Goal: Transaction & Acquisition: Purchase product/service

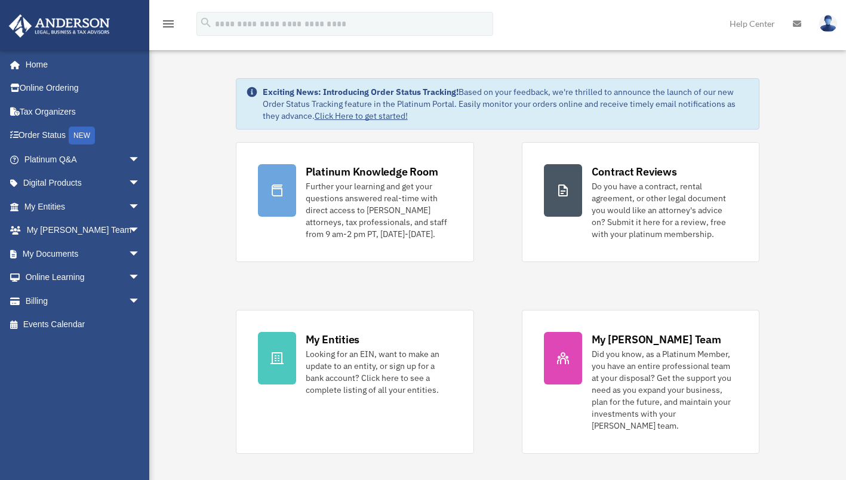
click at [42, 297] on link "Billing arrow_drop_down" at bounding box center [83, 301] width 150 height 24
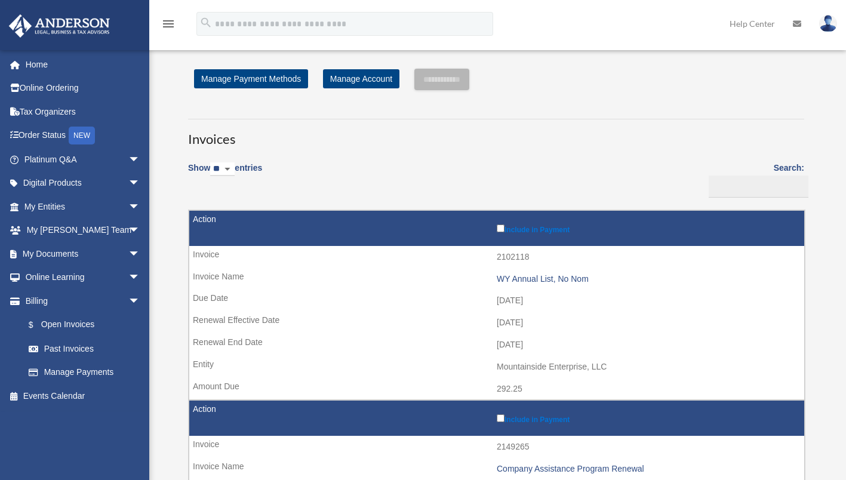
click at [96, 373] on link "Manage Payments" at bounding box center [85, 373] width 136 height 24
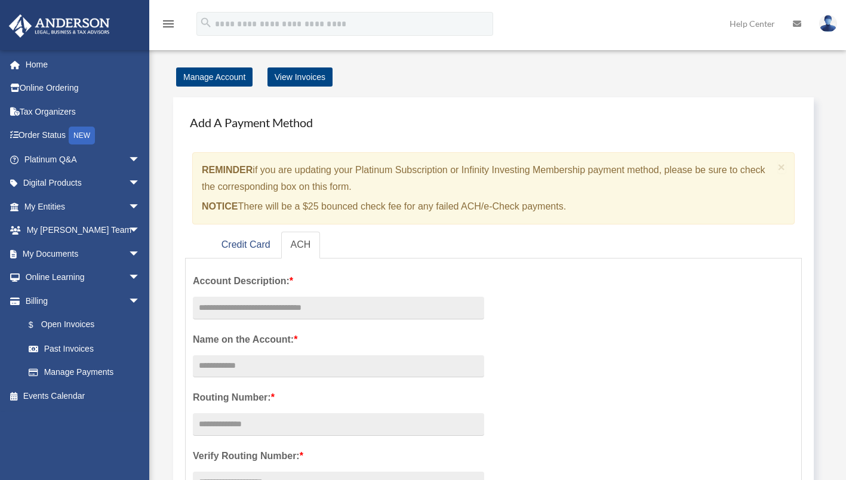
click at [83, 372] on link "Manage Payments" at bounding box center [85, 373] width 136 height 24
click at [287, 76] on link "View Invoices" at bounding box center [300, 76] width 65 height 19
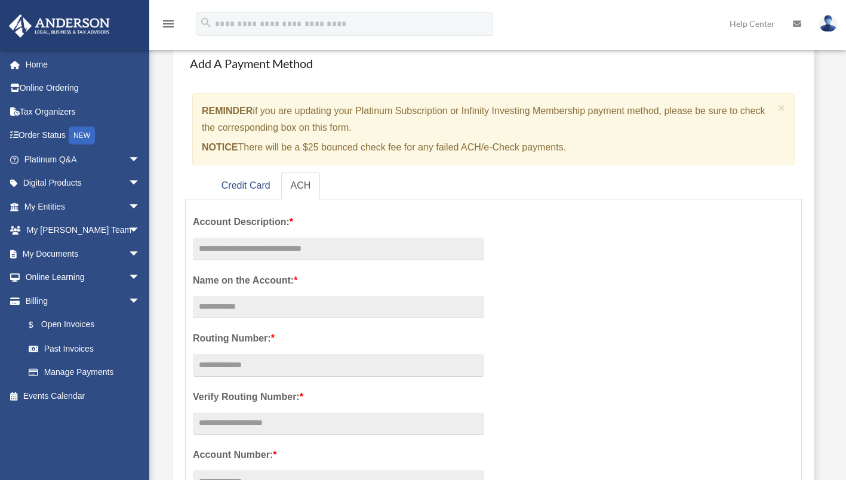
scroll to position [179, 0]
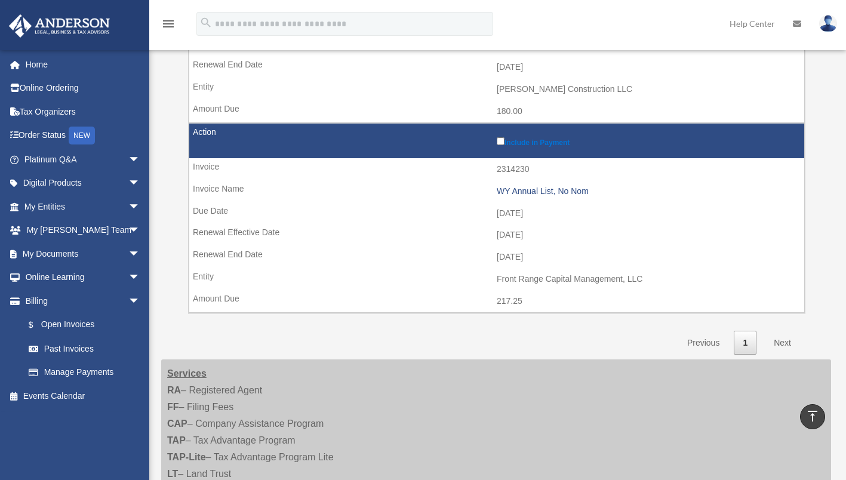
scroll to position [657, 0]
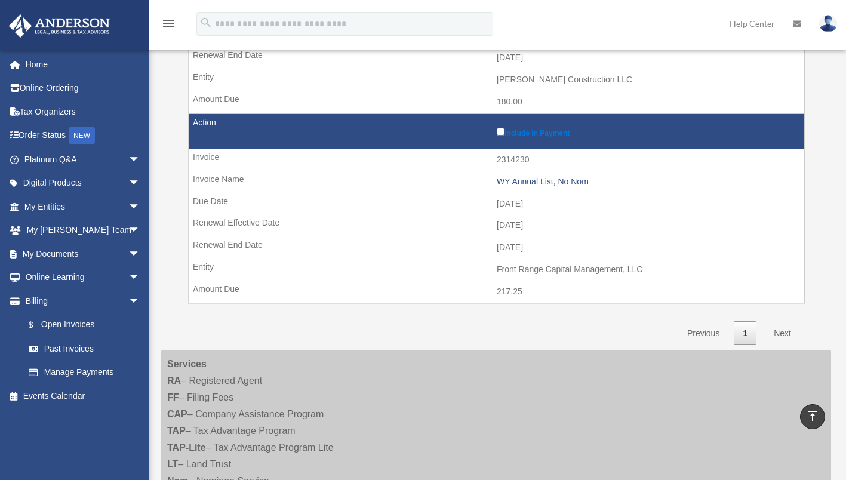
click at [788, 327] on link "Next" at bounding box center [782, 333] width 35 height 24
click at [790, 331] on link "Next" at bounding box center [782, 333] width 35 height 24
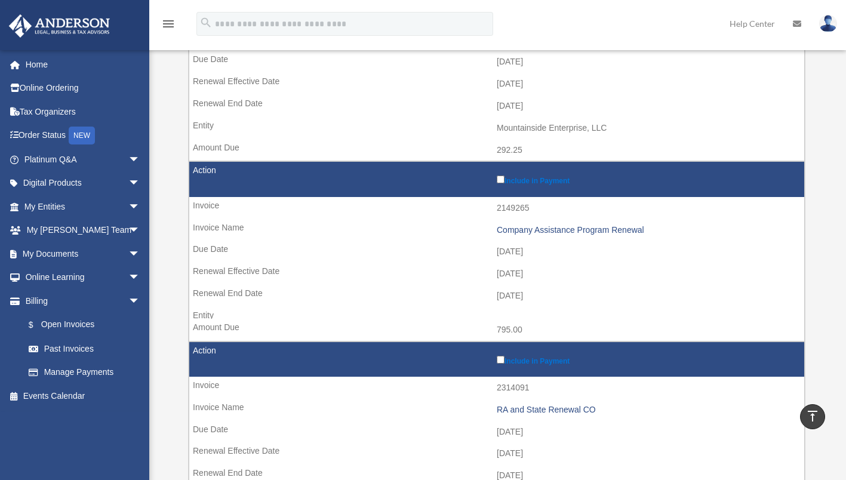
scroll to position [0, 0]
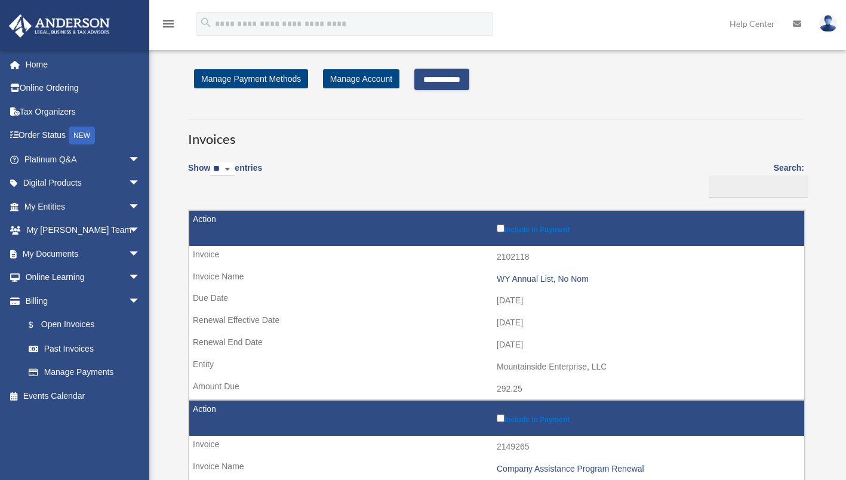
click at [450, 80] on input "**********" at bounding box center [441, 79] width 55 height 21
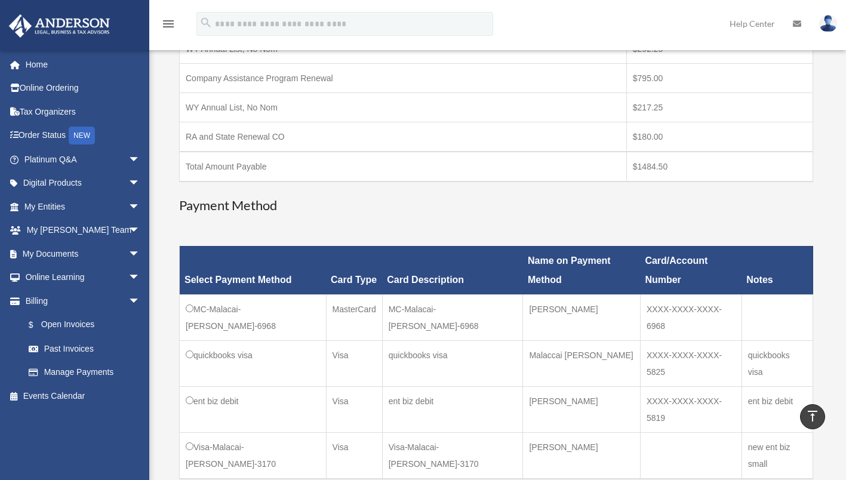
scroll to position [299, 0]
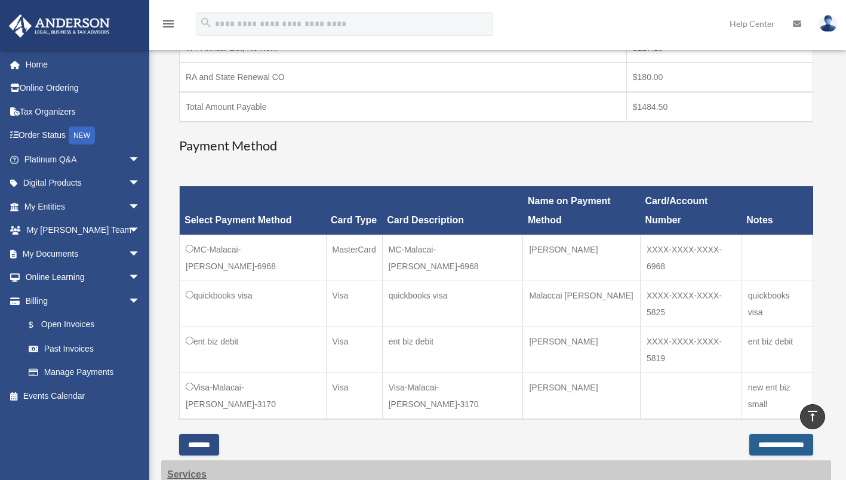
click at [783, 434] on input "**********" at bounding box center [781, 444] width 64 height 21
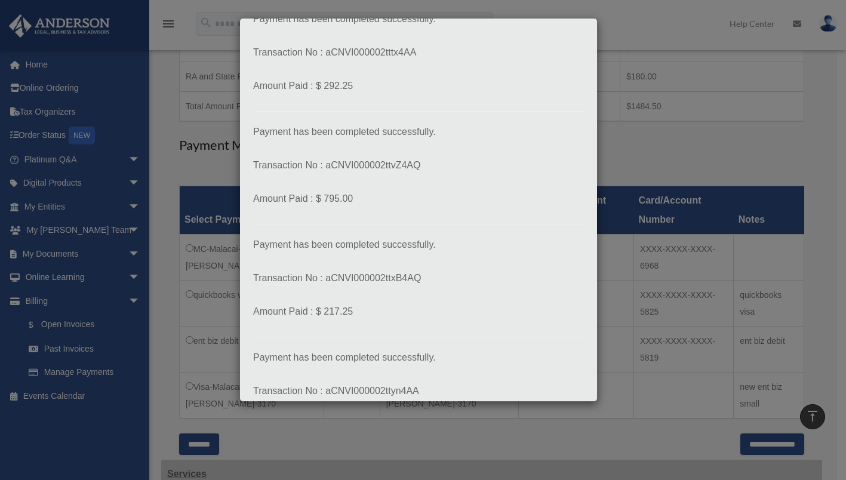
scroll to position [173, 0]
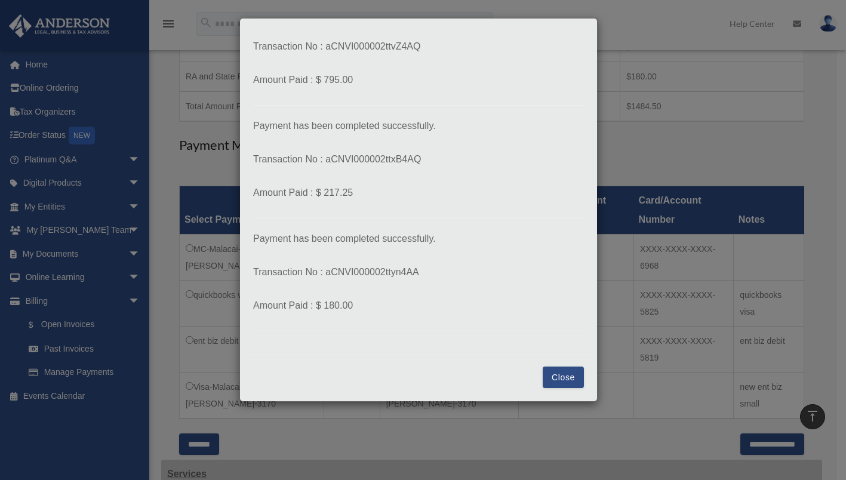
click at [555, 379] on button "Close" at bounding box center [563, 377] width 41 height 21
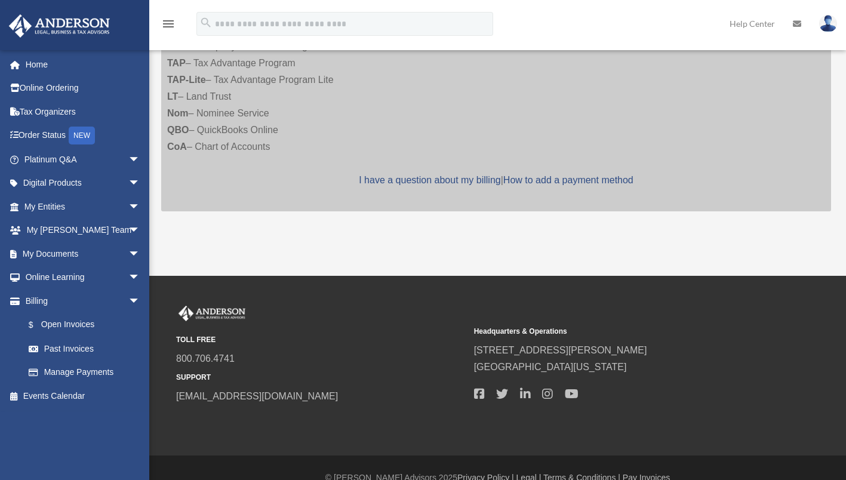
scroll to position [299, 0]
